Goal: Information Seeking & Learning: Learn about a topic

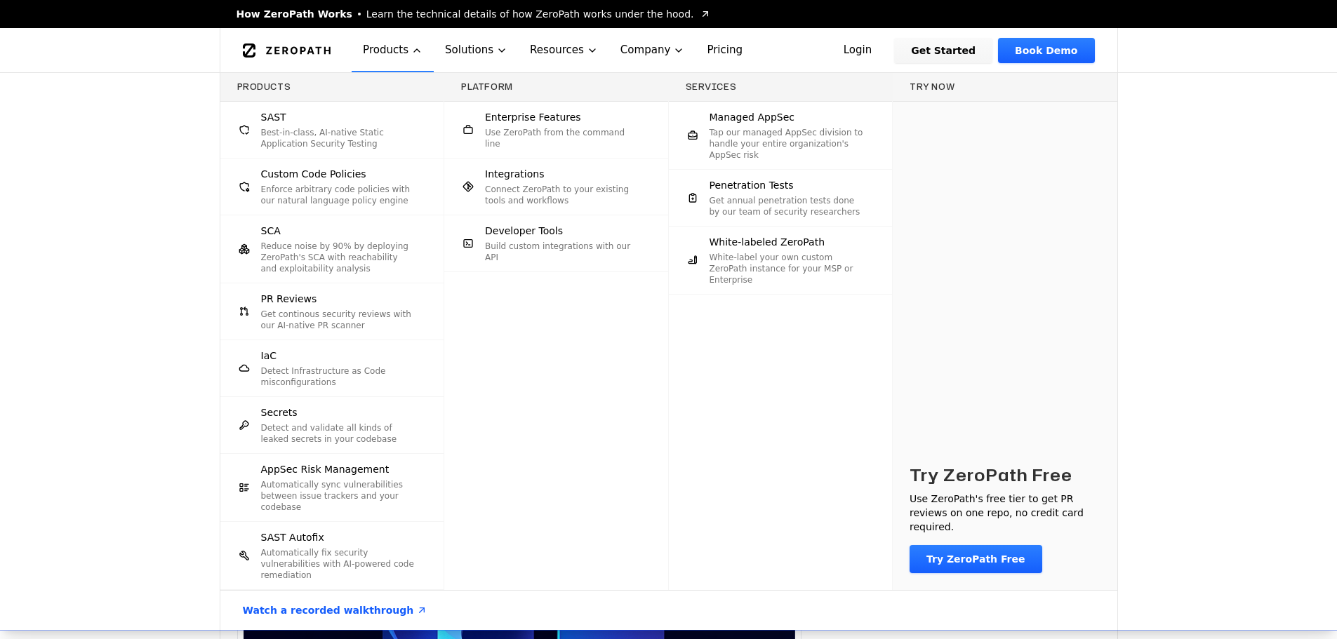
click at [1200, 199] on div "Products SAST Best-in-class, AI-native Static Application Security Testing Cust…" at bounding box center [668, 351] width 1337 height 557
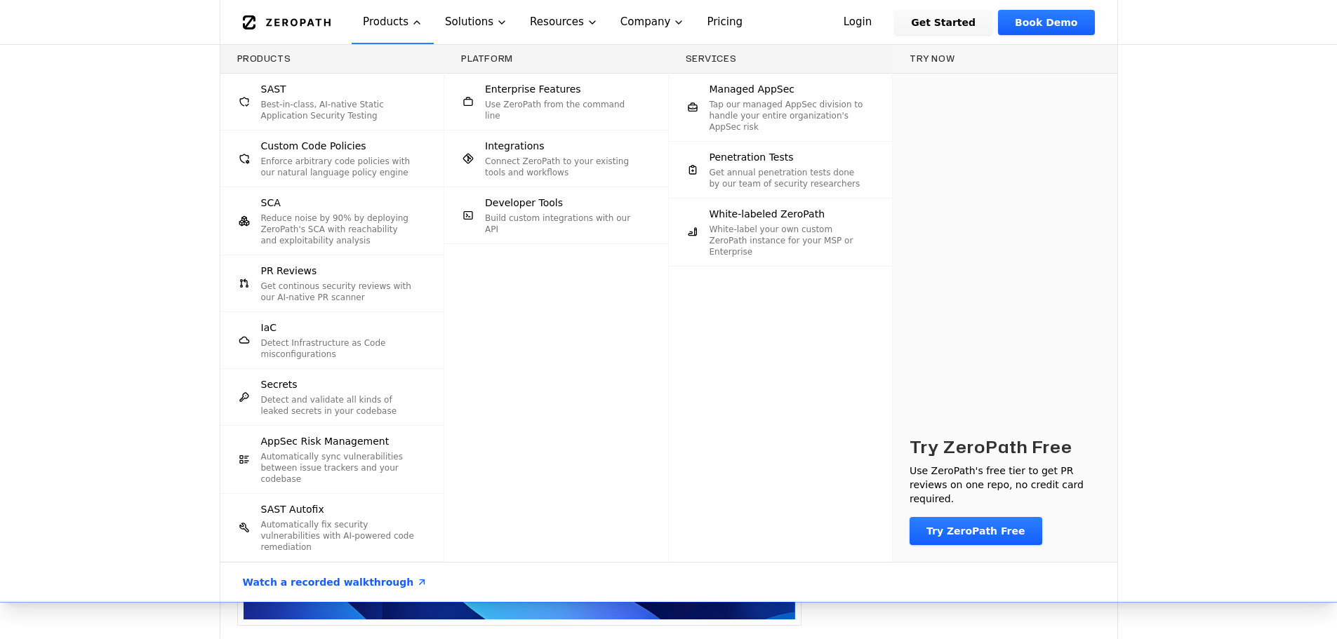
scroll to position [281, 0]
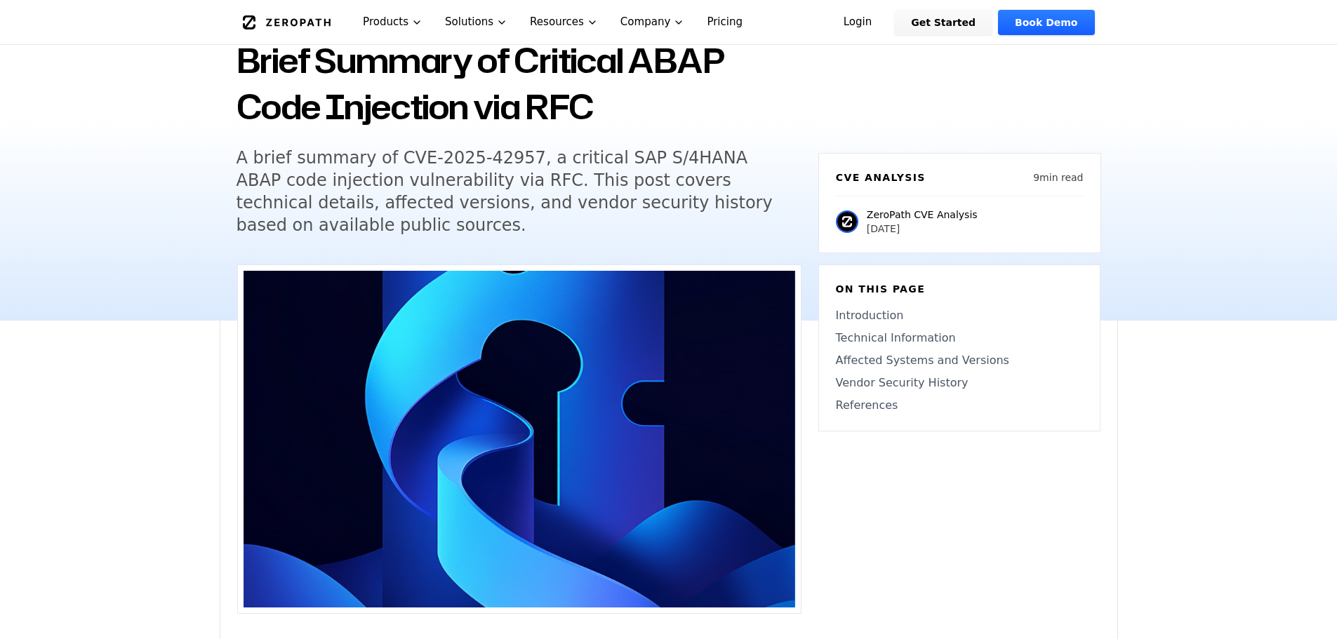
scroll to position [0, 0]
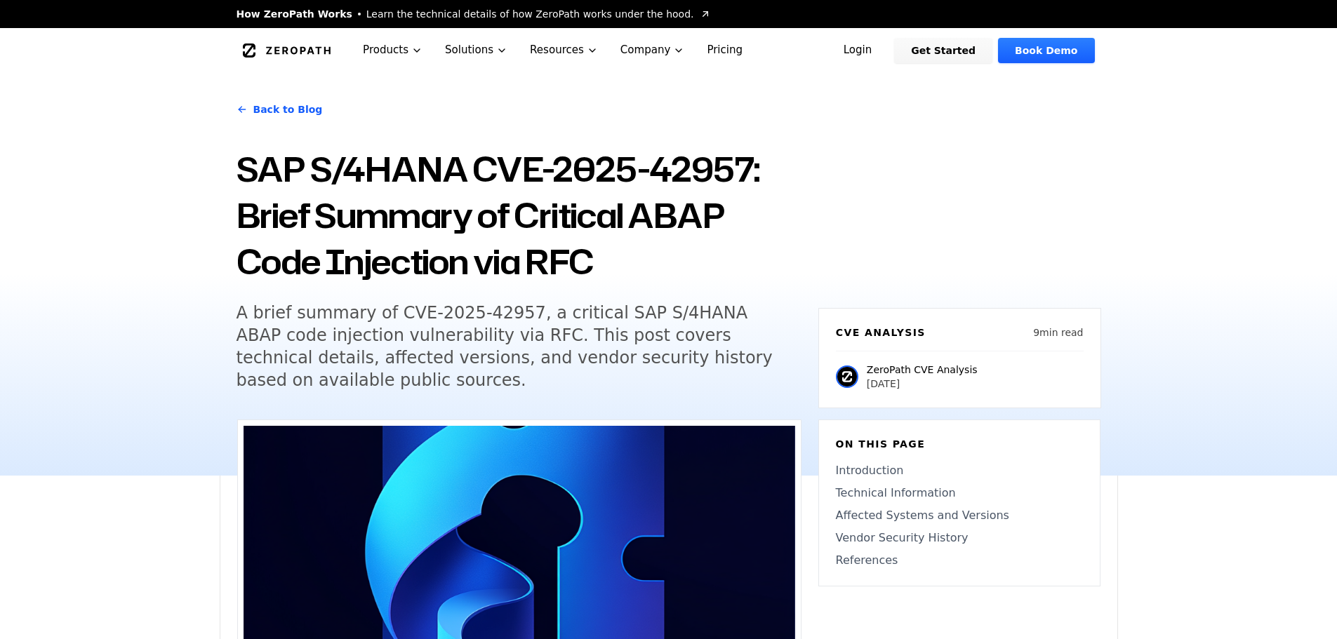
click at [474, 335] on h5 "A brief summary of CVE-2025-42957, a critical SAP S/4HANA ABAP code injection v…" at bounding box center [505, 347] width 539 height 90
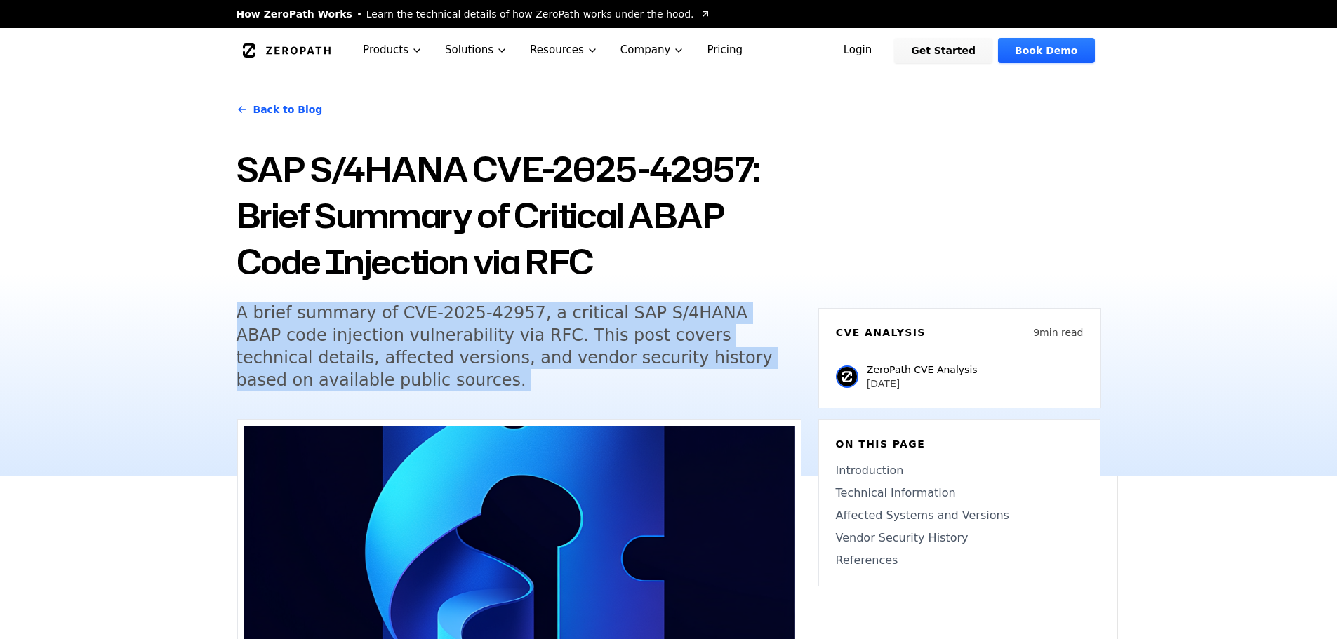
click at [474, 335] on h5 "A brief summary of CVE-2025-42957, a critical SAP S/4HANA ABAP code injection v…" at bounding box center [505, 347] width 539 height 90
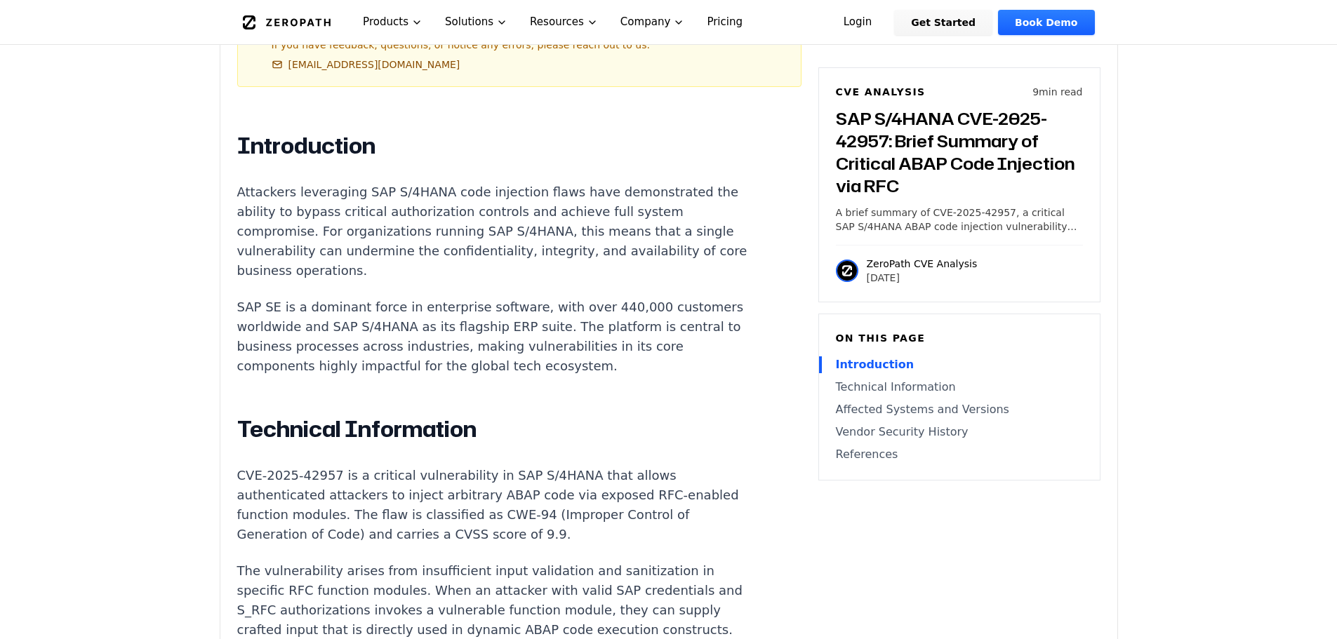
scroll to position [842, 0]
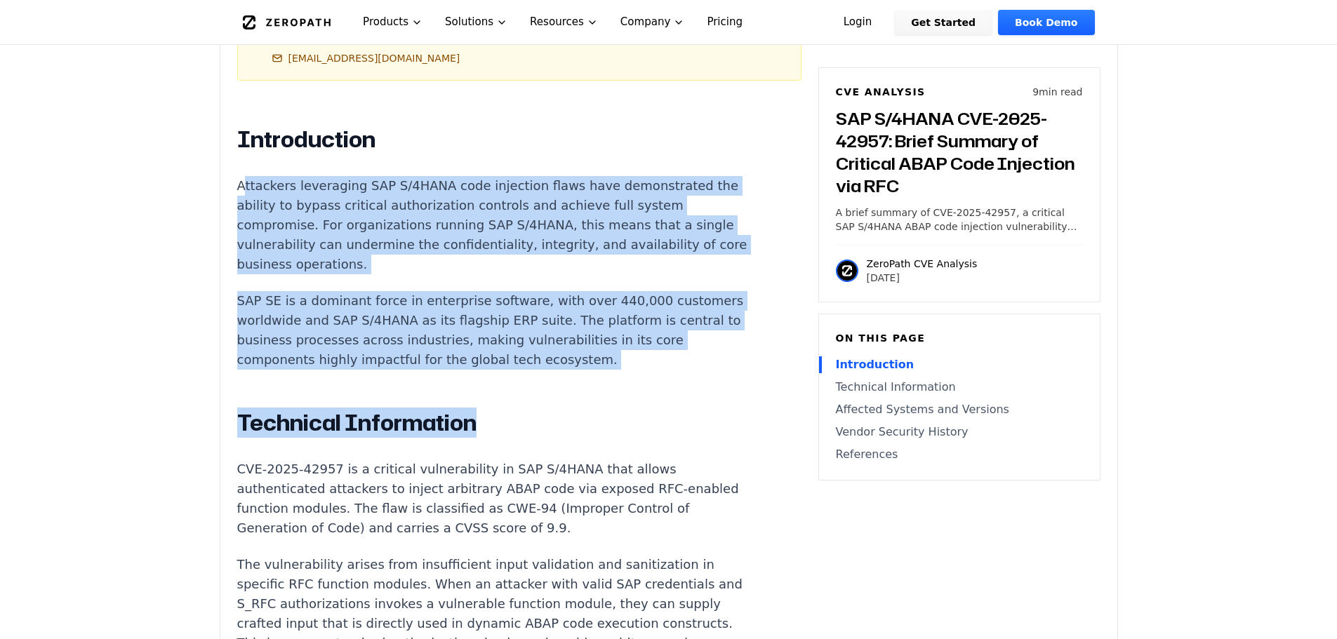
drag, startPoint x: 242, startPoint y: 148, endPoint x: 574, endPoint y: 342, distance: 384.2
click at [301, 205] on p "Attackers leveraging SAP S/4HANA code injection flaws have demonstrated the abi…" at bounding box center [498, 225] width 522 height 98
drag, startPoint x: 236, startPoint y: 145, endPoint x: 577, endPoint y: 320, distance: 383.8
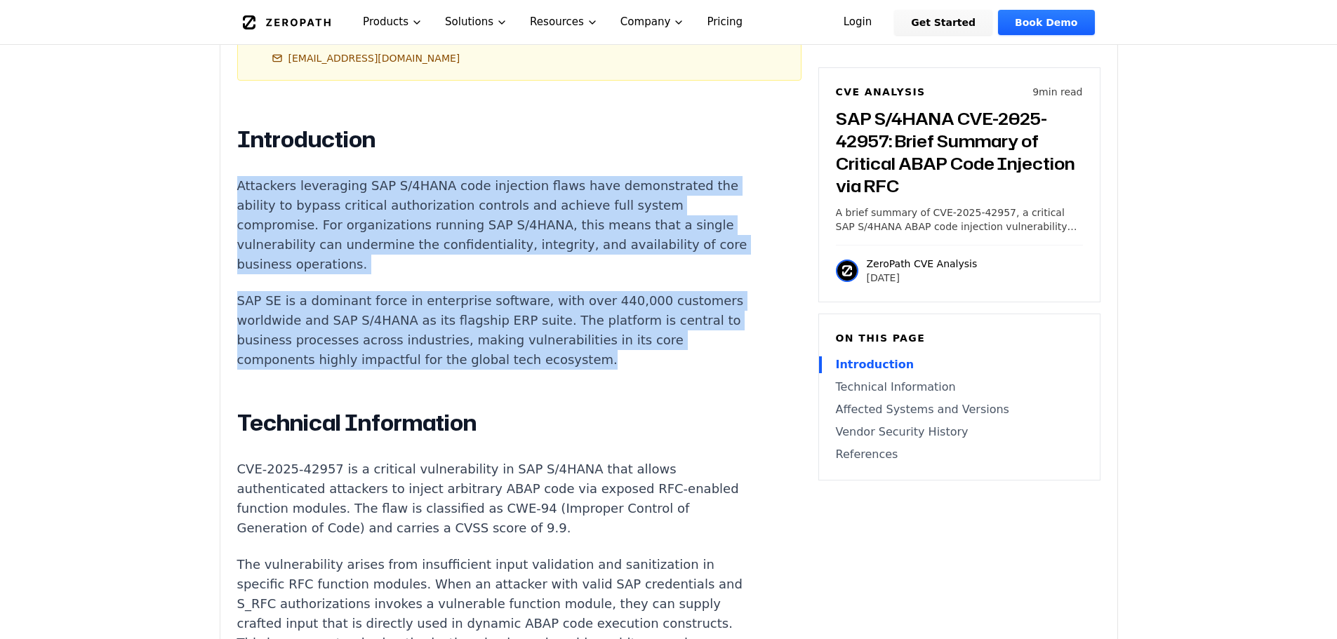
click at [355, 227] on p "Attackers leveraging SAP S/4HANA code injection flaws have demonstrated the abi…" at bounding box center [498, 225] width 522 height 98
click at [360, 230] on p "Attackers leveraging SAP S/4HANA code injection flaws have demonstrated the abi…" at bounding box center [498, 225] width 522 height 98
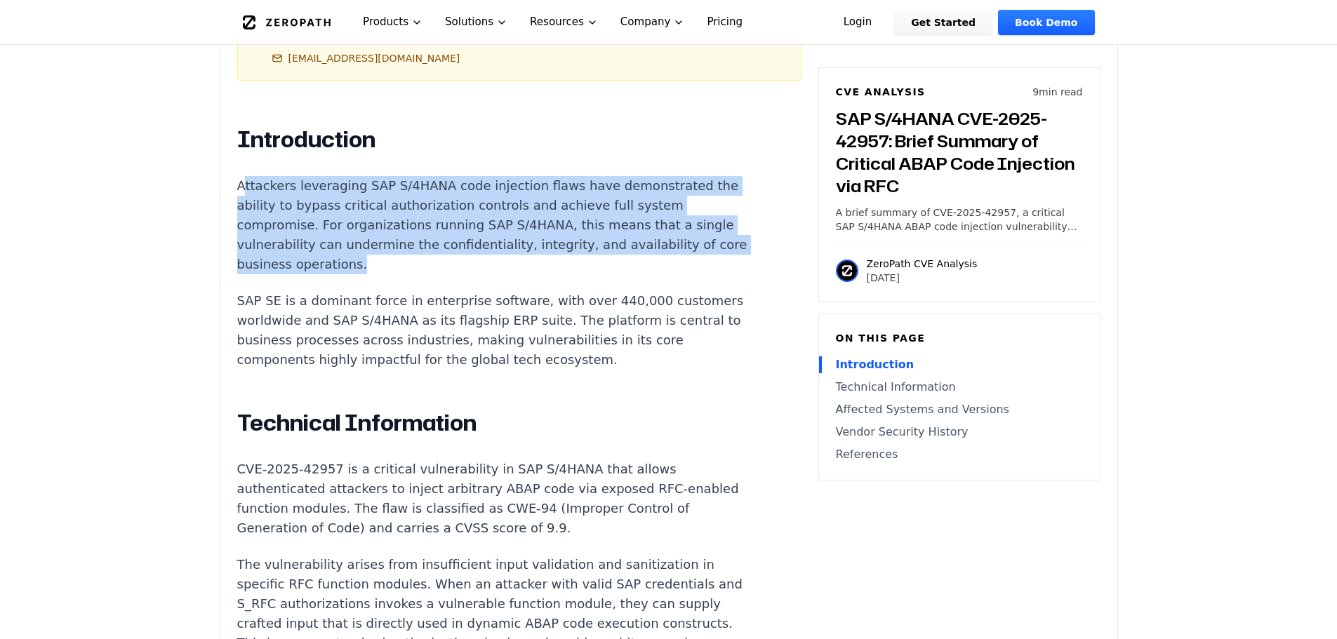
drag, startPoint x: 354, startPoint y: 227, endPoint x: 245, endPoint y: 149, distance: 134.3
click at [245, 176] on p "Attackers leveraging SAP S/4HANA code injection flaws have demonstrated the abi…" at bounding box center [498, 225] width 522 height 98
drag, startPoint x: 238, startPoint y: 141, endPoint x: 366, endPoint y: 232, distance: 157.5
click at [366, 232] on p "Attackers leveraging SAP S/4HANA code injection flaws have demonstrated the abi…" at bounding box center [498, 225] width 522 height 98
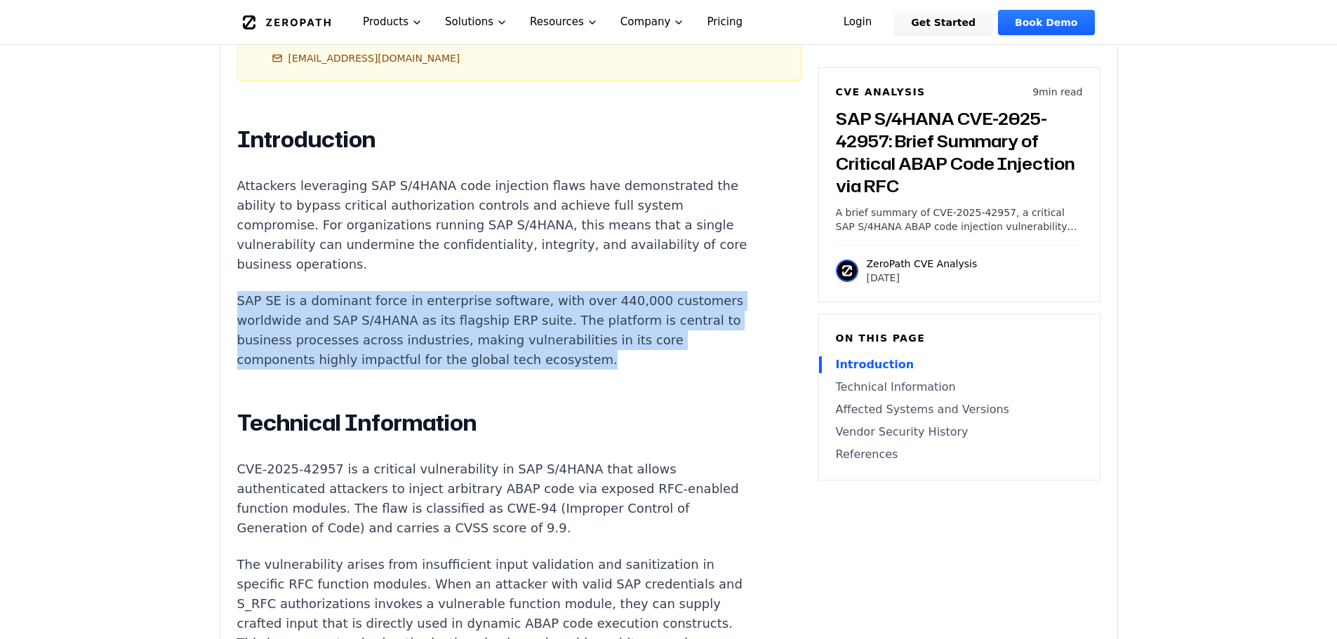
drag, startPoint x: 239, startPoint y: 263, endPoint x: 598, endPoint y: 328, distance: 365.1
click at [598, 328] on p "SAP SE is a dominant force in enterprise software, with over 440,000 customers …" at bounding box center [498, 330] width 522 height 79
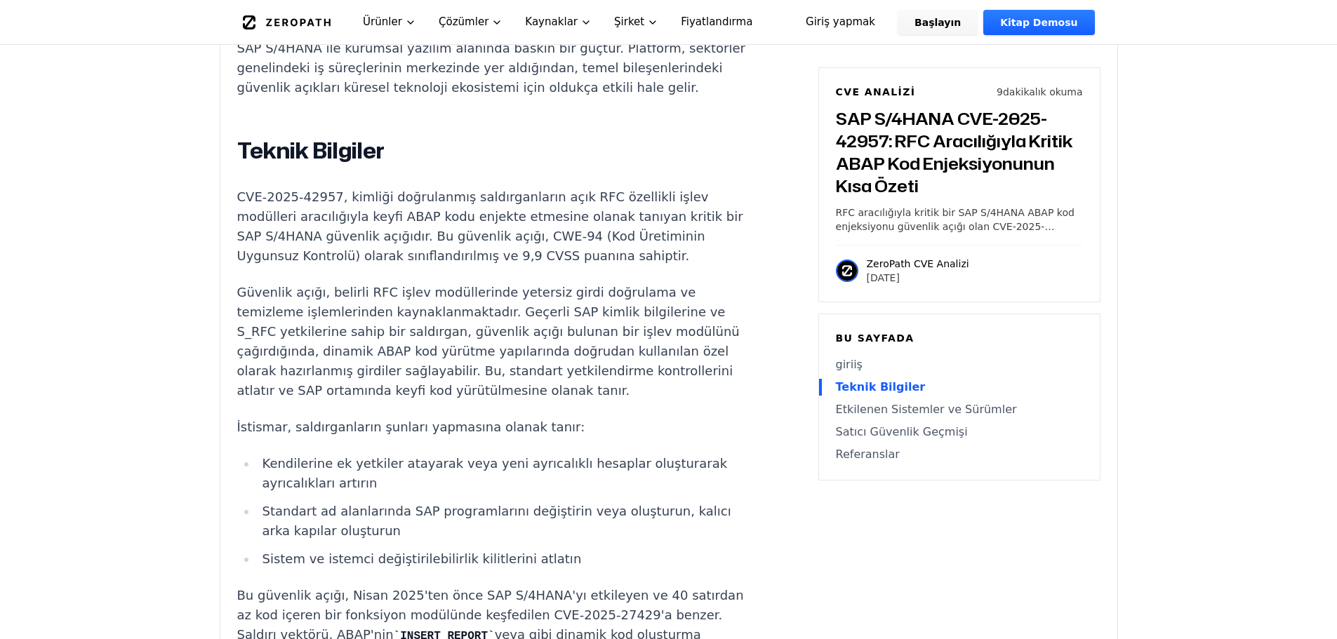
scroll to position [1165, 0]
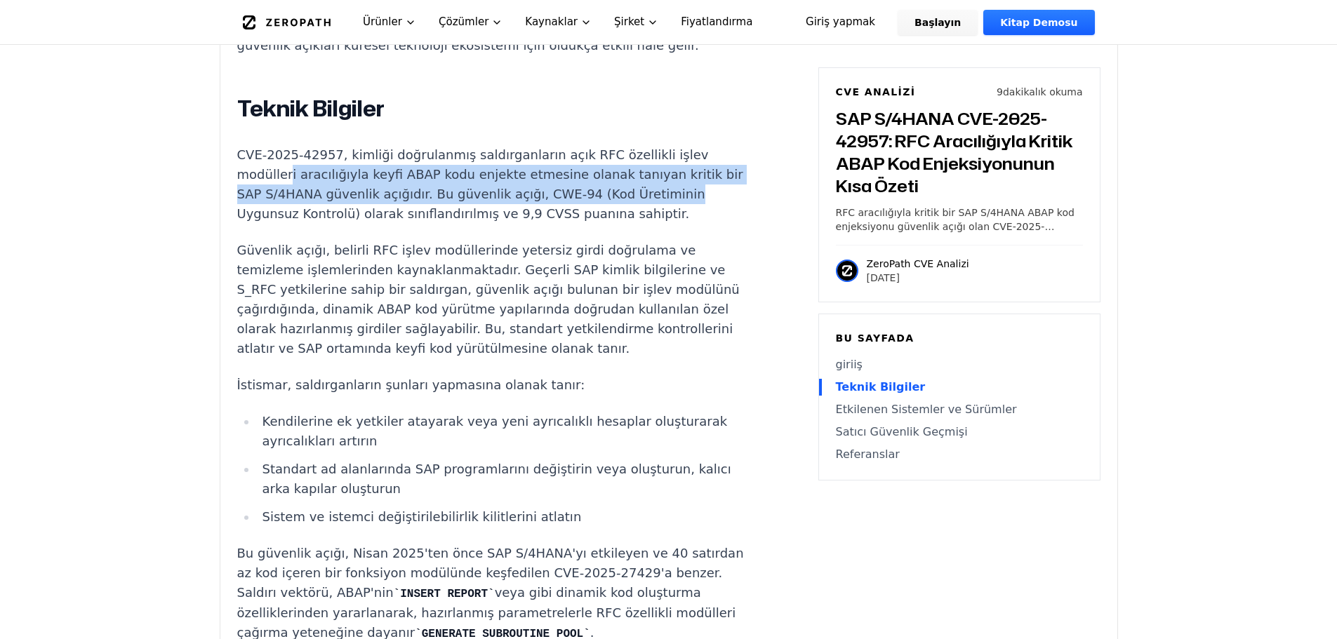
drag, startPoint x: 286, startPoint y: 164, endPoint x: 656, endPoint y: 185, distance: 371.1
click at [656, 185] on p "CVE-2025-42957, kimliği doğrulanmış saldırganların açık RFC özellikli işlev mod…" at bounding box center [498, 184] width 522 height 79
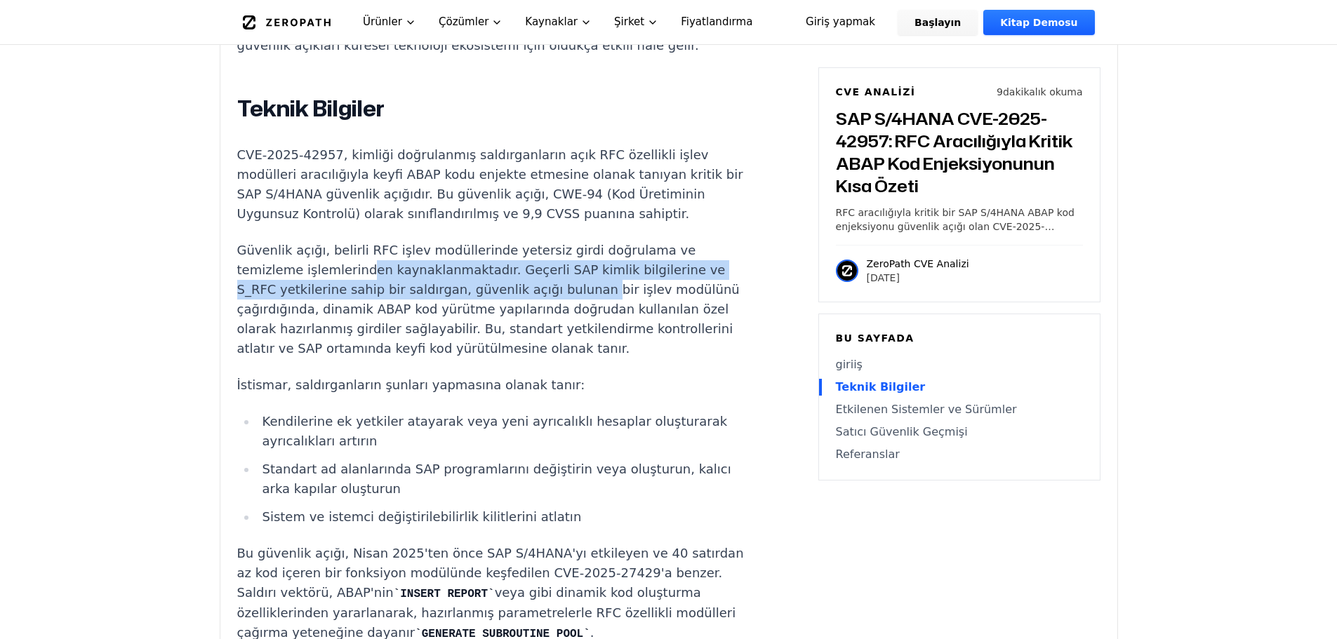
drag, startPoint x: 358, startPoint y: 266, endPoint x: 574, endPoint y: 295, distance: 218.0
click at [574, 295] on p "Güvenlik açığı, belirli RFC işlev modüllerinde yetersiz girdi doğrulama ve temi…" at bounding box center [498, 300] width 522 height 118
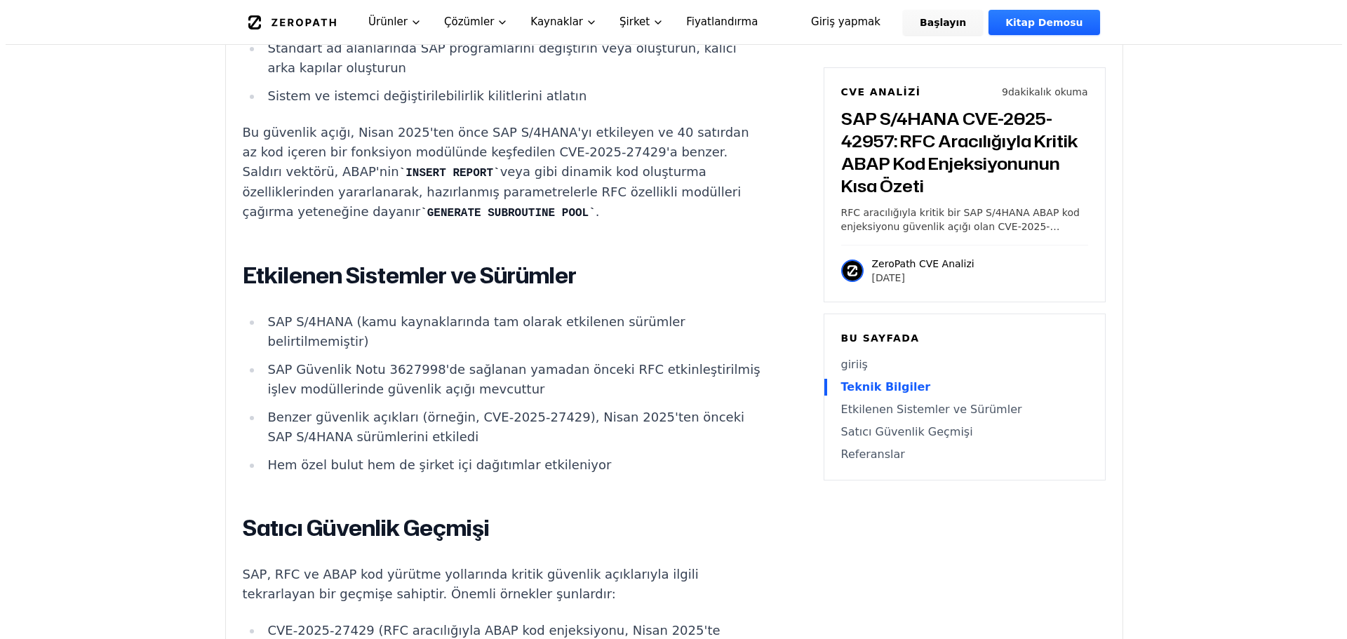
scroll to position [0, 0]
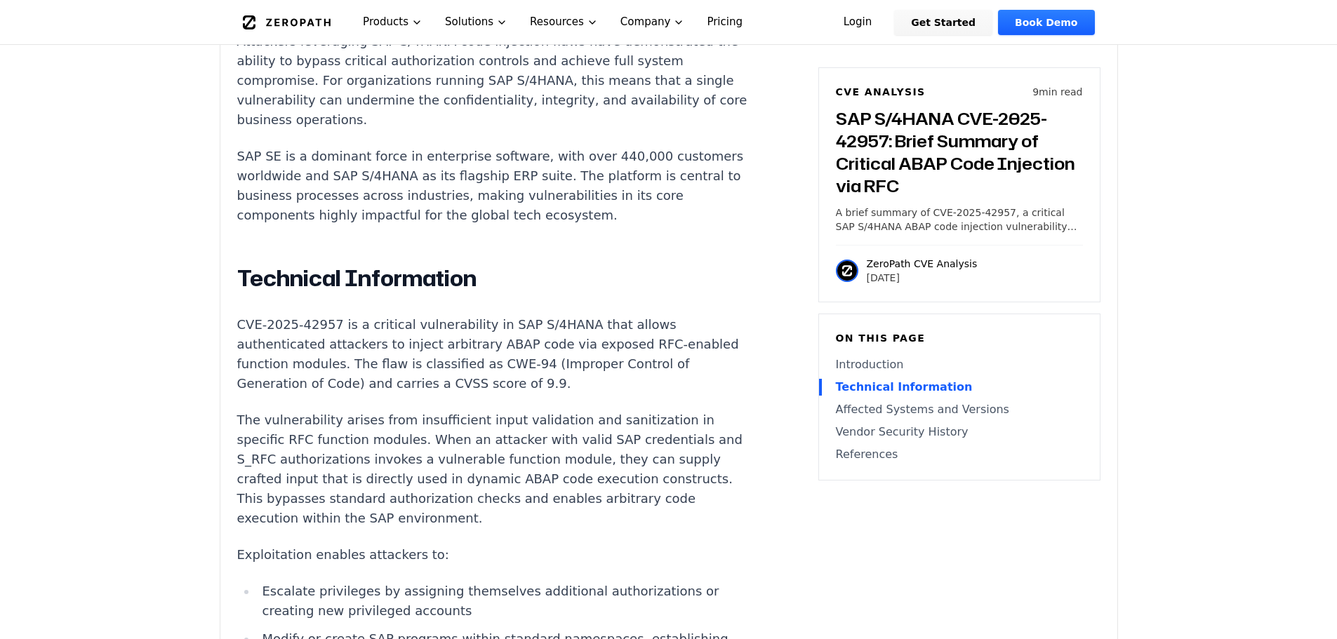
scroll to position [912, 0]
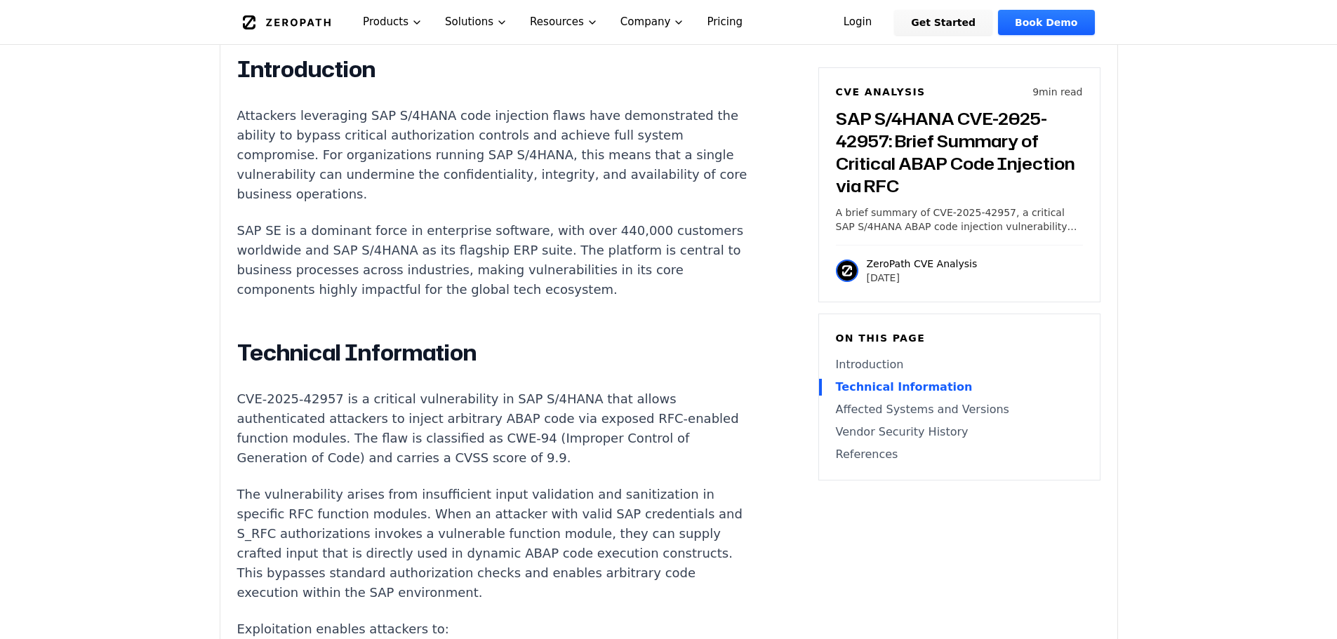
click at [383, 396] on p "CVE-2025-42957 is a critical vulnerability in SAP S/4HANA that allows authentic…" at bounding box center [498, 428] width 522 height 79
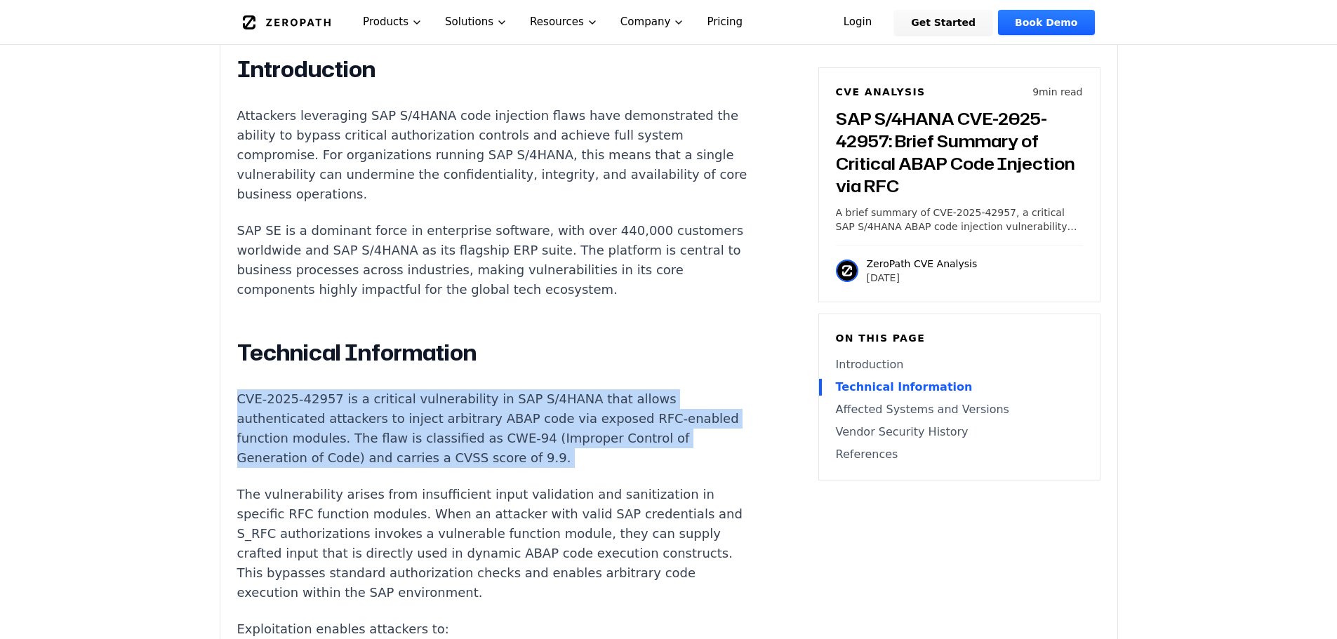
click at [384, 397] on p "CVE-2025-42957 is a critical vulnerability in SAP S/4HANA that allows authentic…" at bounding box center [498, 428] width 522 height 79
